Goal: Check status: Check status

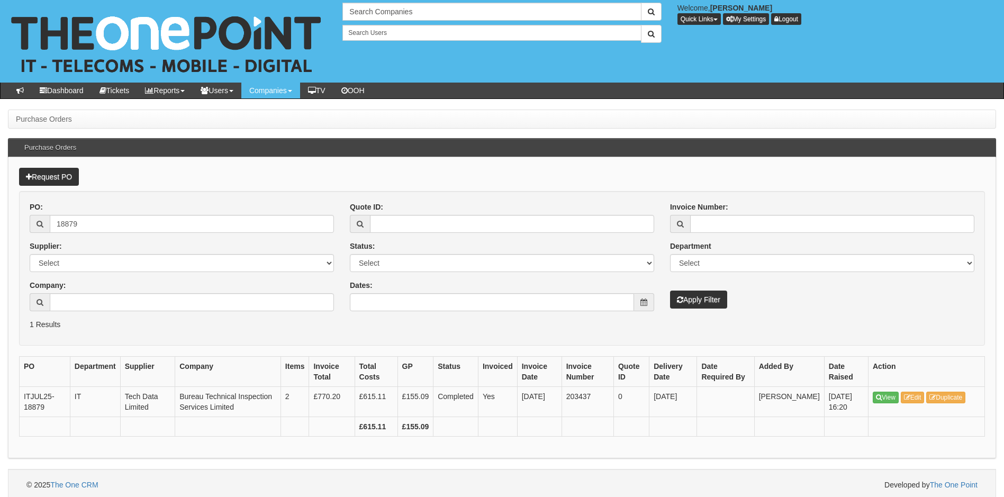
click at [810, 310] on div "PO: 18879 Supplier: Select 123 REG.co.uk 1Password 3 4Gon AA Jones Electric Ltd…" at bounding box center [502, 261] width 961 height 118
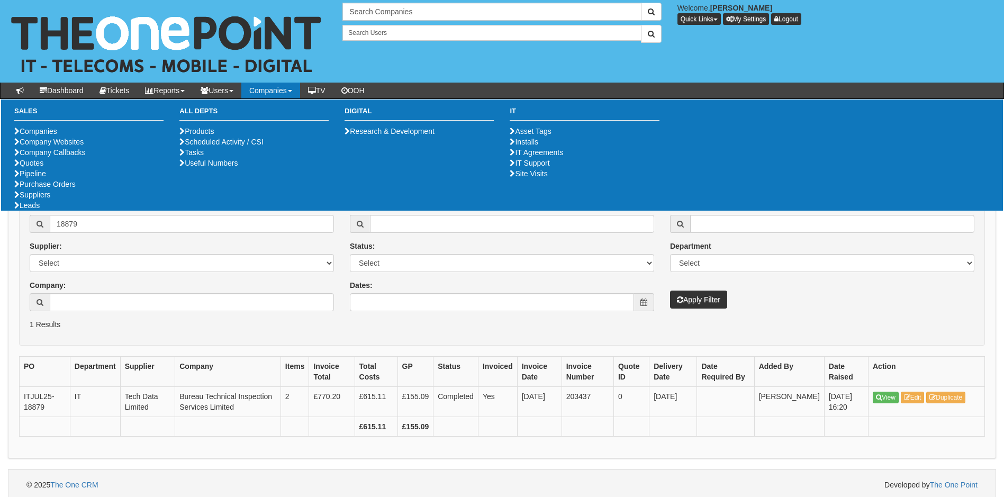
click at [124, 335] on form "PO: 18879 Supplier: Select 123 REG.co.uk 1Password 3 4Gon AA Jones Electric Ltd…" at bounding box center [502, 268] width 966 height 155
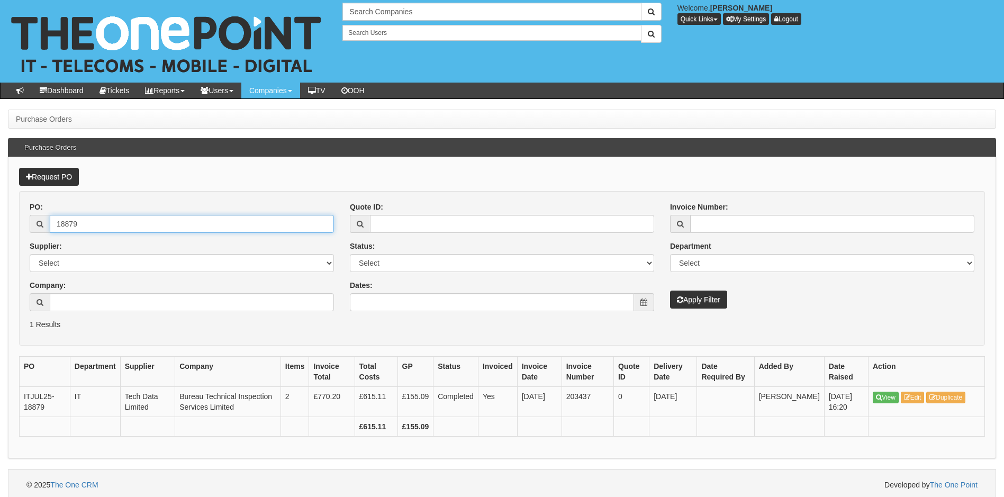
drag, startPoint x: 103, startPoint y: 224, endPoint x: -8, endPoint y: 238, distance: 111.5
click at [0, 238] on html "× Send Email × Add Appointment × Create Ticket × Create Proactive Activity × Ad…" at bounding box center [502, 250] width 1004 height 501
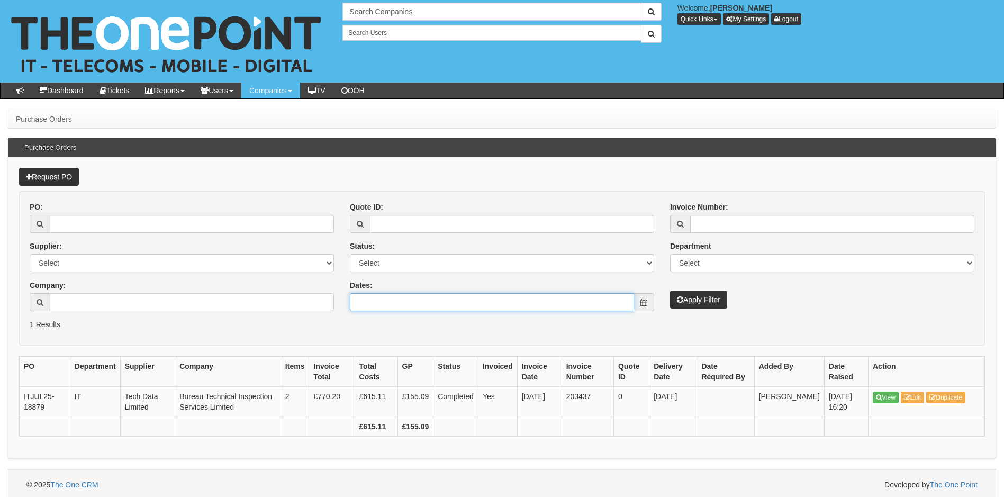
click at [467, 303] on input "Dates:" at bounding box center [492, 302] width 284 height 18
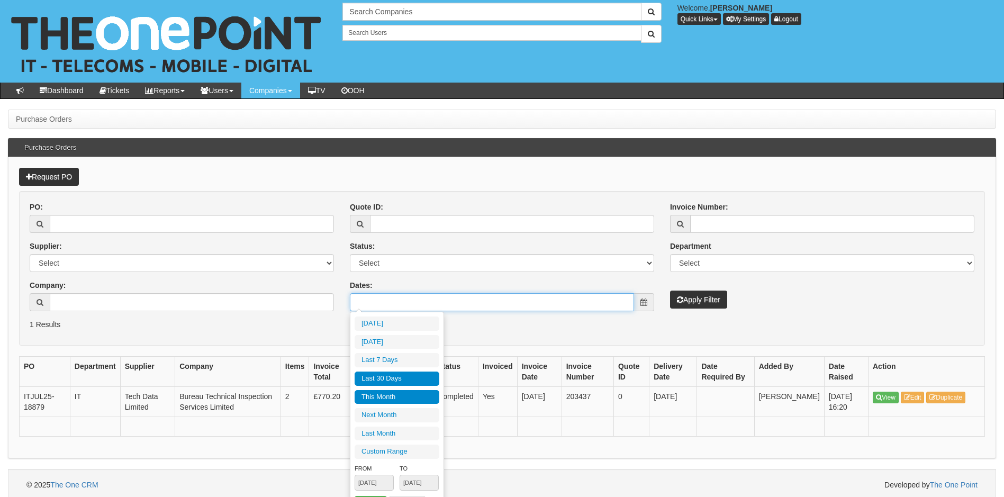
type input "2025-10-01"
type input "2025-10-31"
type input "[DATE]"
click at [410, 377] on li "Last 30 Days" at bounding box center [397, 379] width 85 height 14
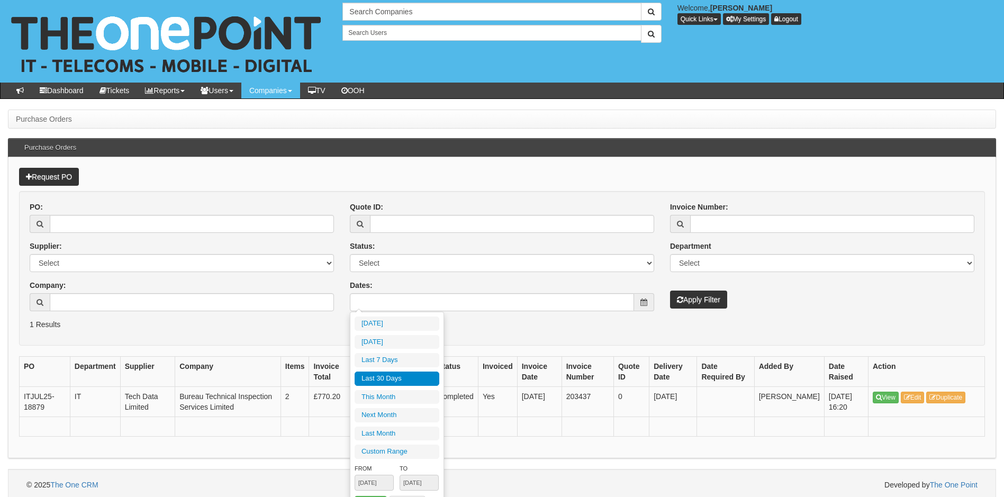
type input "[DATE] - [DATE]"
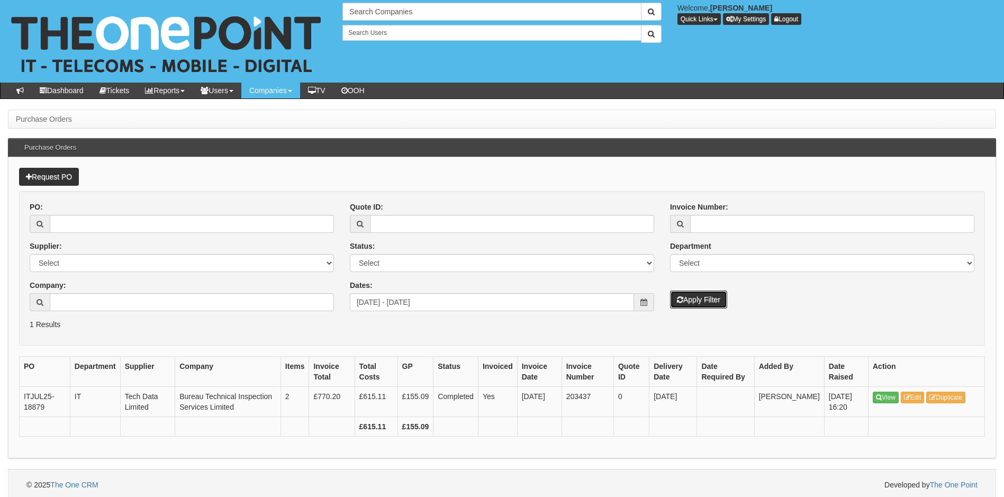
click at [705, 295] on button "Apply Filter" at bounding box center [698, 300] width 57 height 18
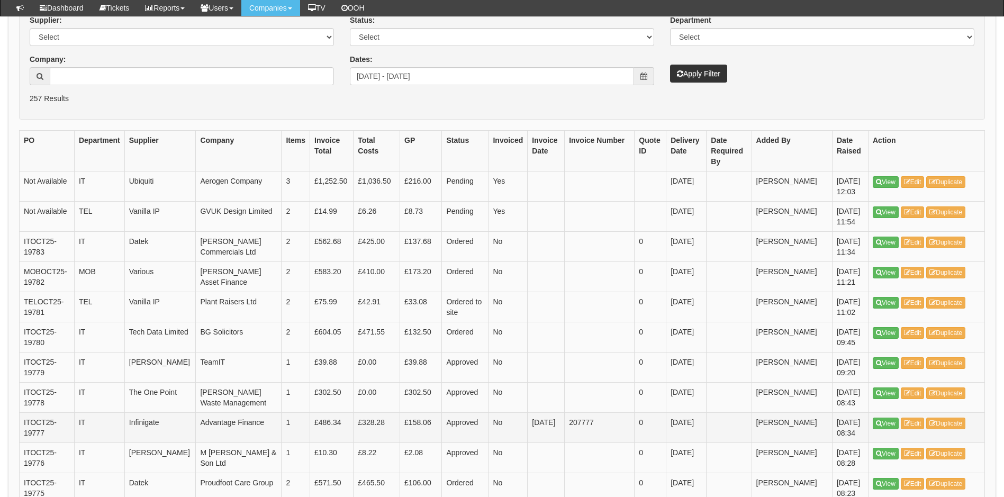
scroll to position [212, 0]
